Goal: Ask a question

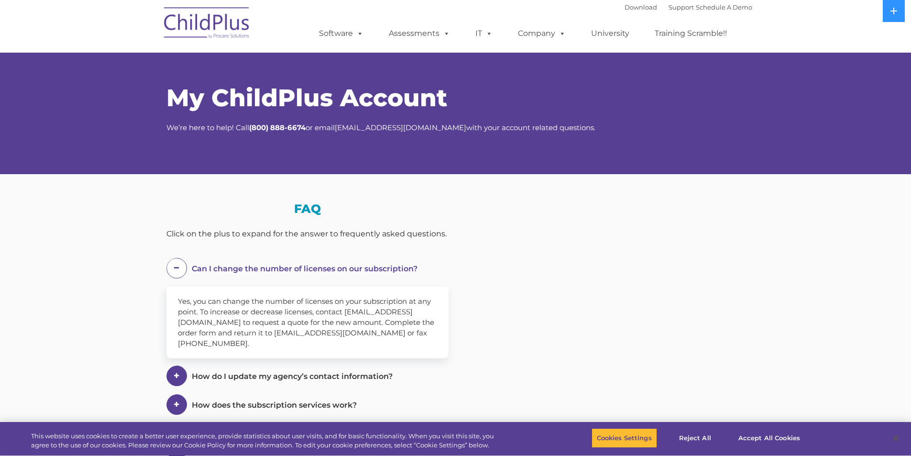
select select "MEDIUM"
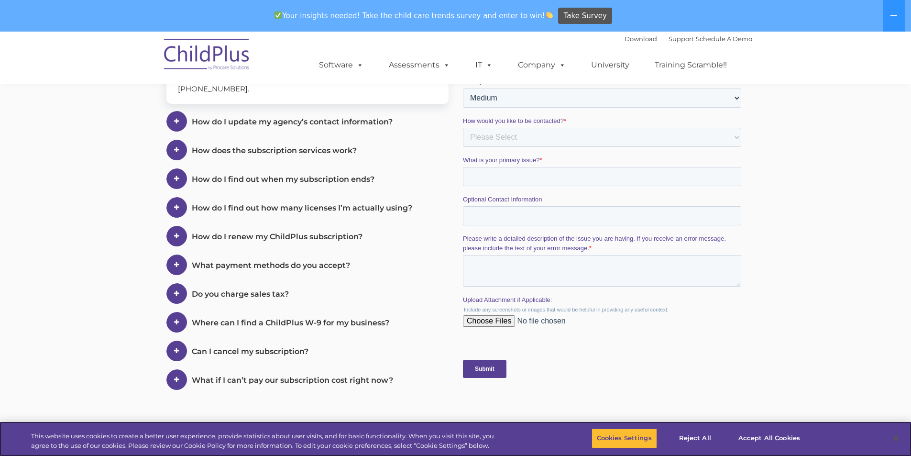
scroll to position [290, 0]
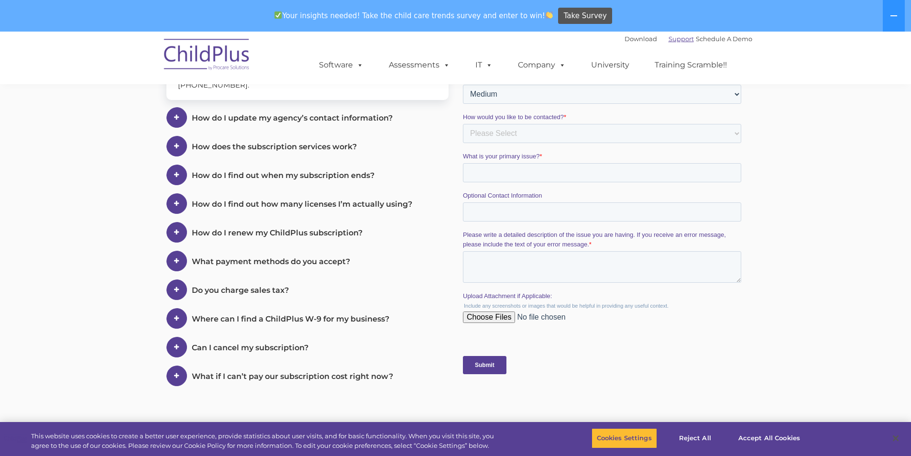
click at [669, 38] on link "Support" at bounding box center [681, 39] width 25 height 8
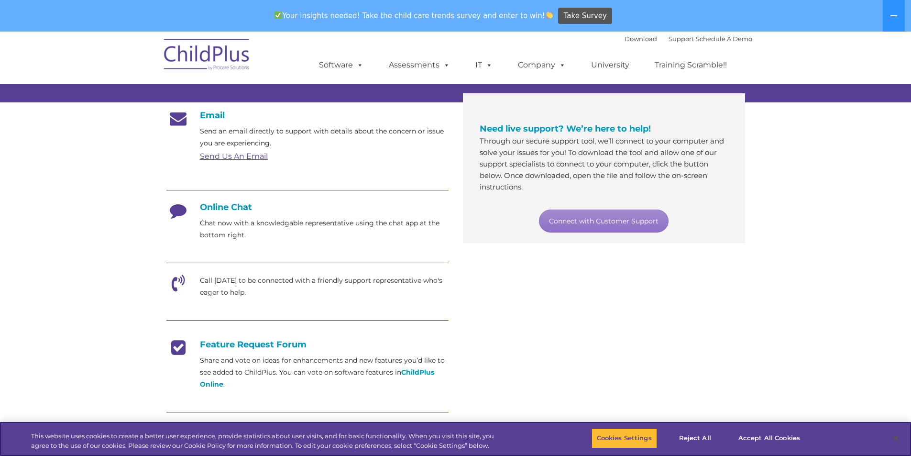
scroll to position [152, 0]
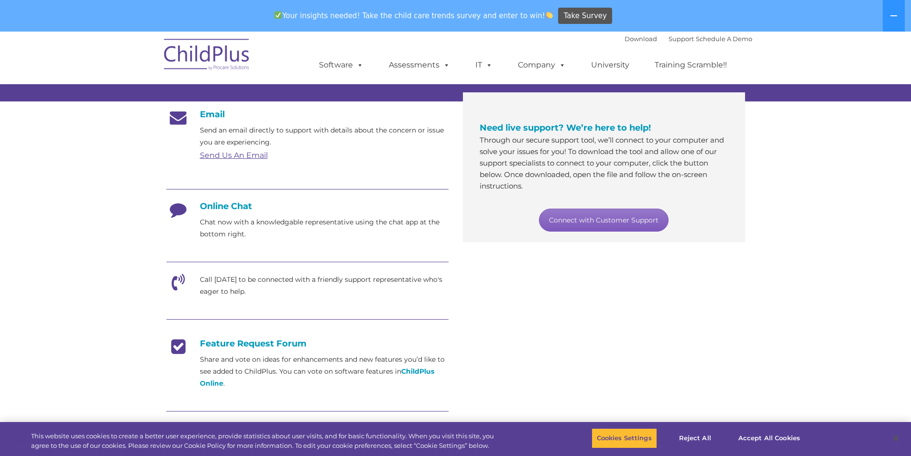
click at [601, 223] on link "Connect with Customer Support" at bounding box center [604, 220] width 130 height 23
click at [233, 213] on div "Online Chat Chat now with a knowledgable representative using the chat app at t…" at bounding box center [307, 220] width 282 height 39
click at [234, 207] on h4 "Online Chat" at bounding box center [307, 206] width 282 height 11
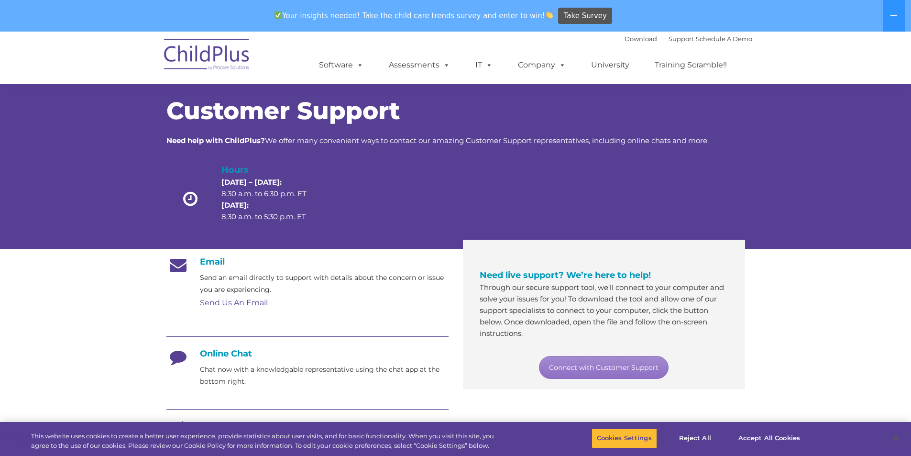
scroll to position [0, 0]
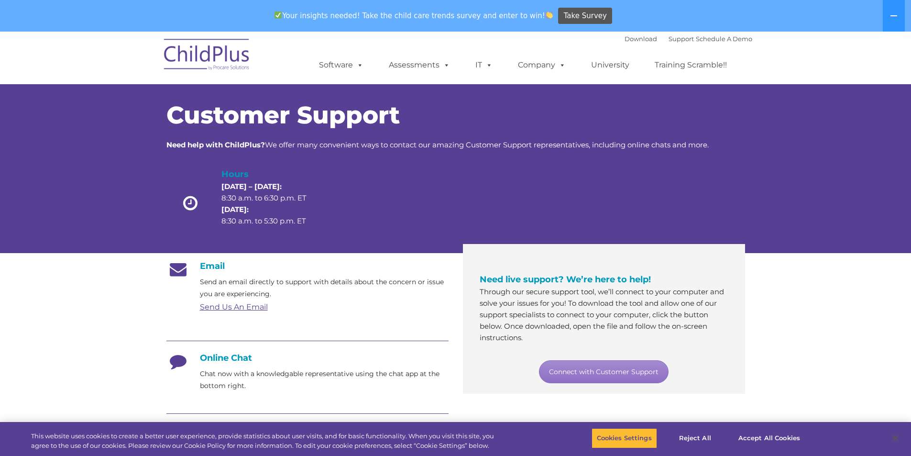
click at [218, 308] on link "Send Us An Email" at bounding box center [234, 306] width 68 height 9
click at [250, 356] on h4 "Online Chat" at bounding box center [307, 358] width 282 height 11
click at [624, 443] on button "Cookies Settings" at bounding box center [625, 438] width 66 height 20
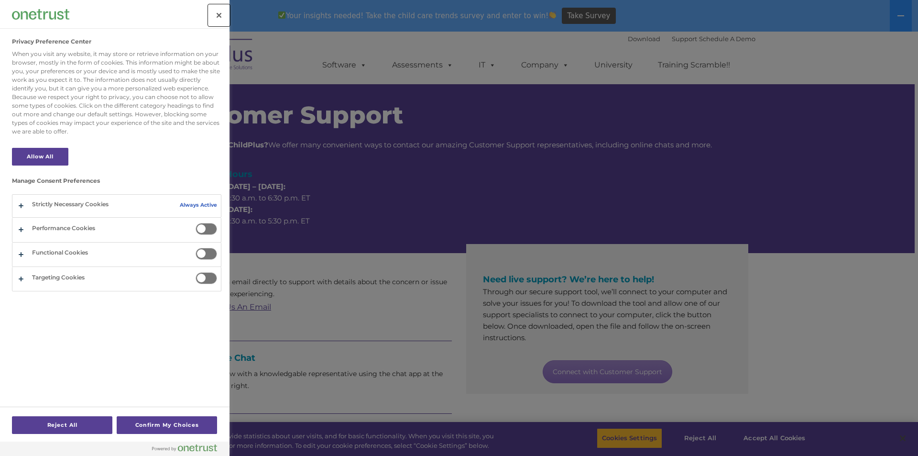
click at [223, 12] on button "Close" at bounding box center [219, 15] width 21 height 21
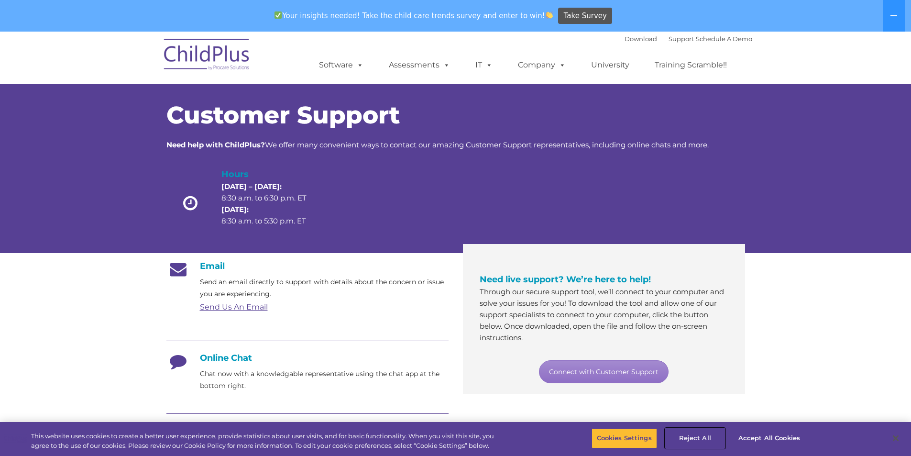
click at [700, 441] on button "Reject All" at bounding box center [695, 438] width 60 height 20
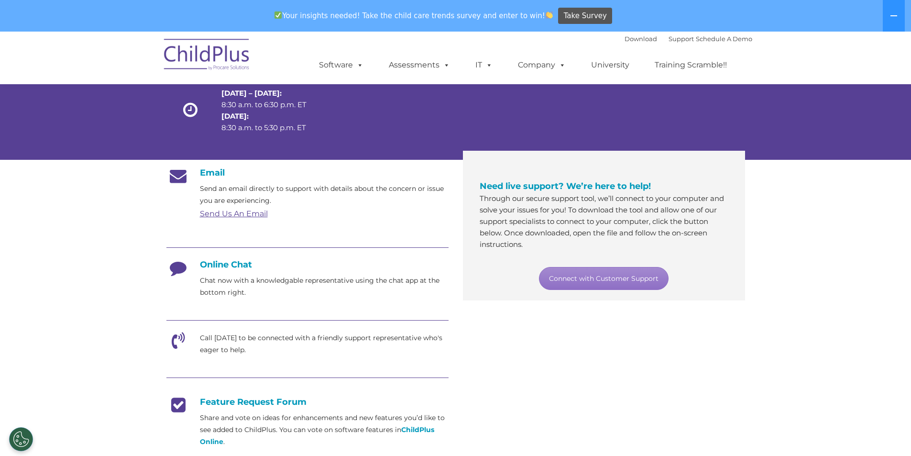
scroll to position [91, 0]
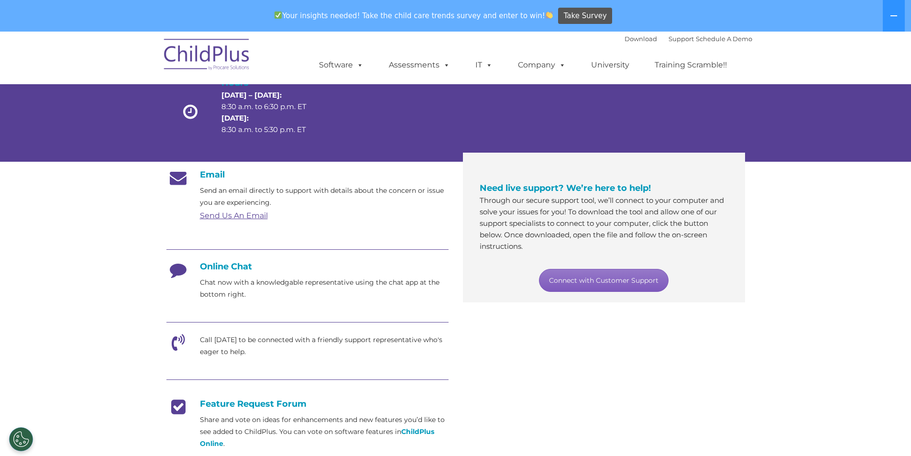
click at [598, 281] on link "Connect with Customer Support" at bounding box center [604, 280] width 130 height 23
click at [669, 39] on link "Support" at bounding box center [681, 39] width 25 height 8
